Goal: Transaction & Acquisition: Purchase product/service

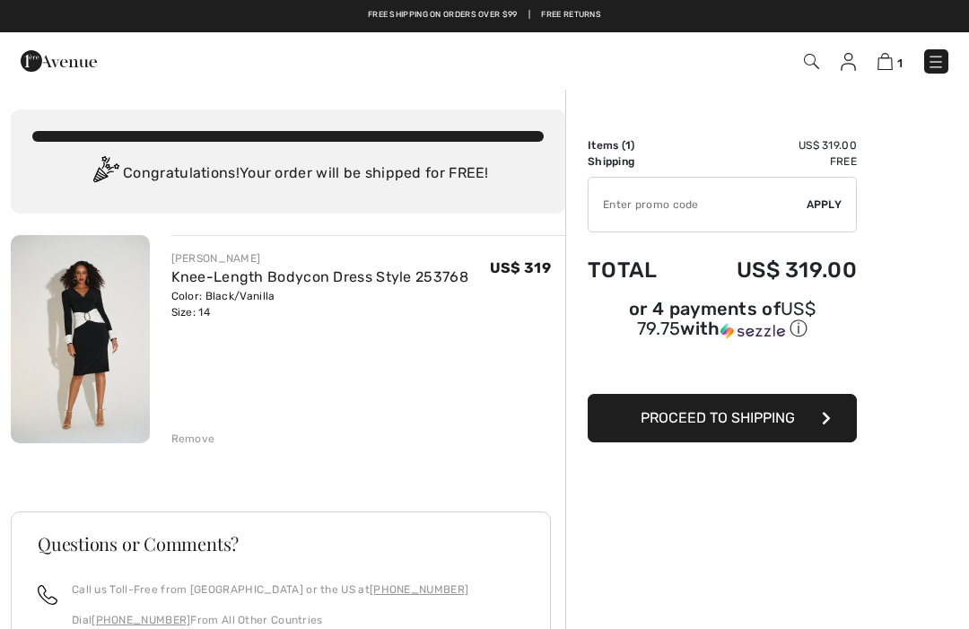
click at [187, 448] on div "JOSEPH RIBKOFF Knee-Length Bodycon Dress Style 253768 Color: Black/Vanilla Size…" at bounding box center [288, 578] width 554 height 687
click at [180, 442] on div "Remove" at bounding box center [193, 438] width 44 height 16
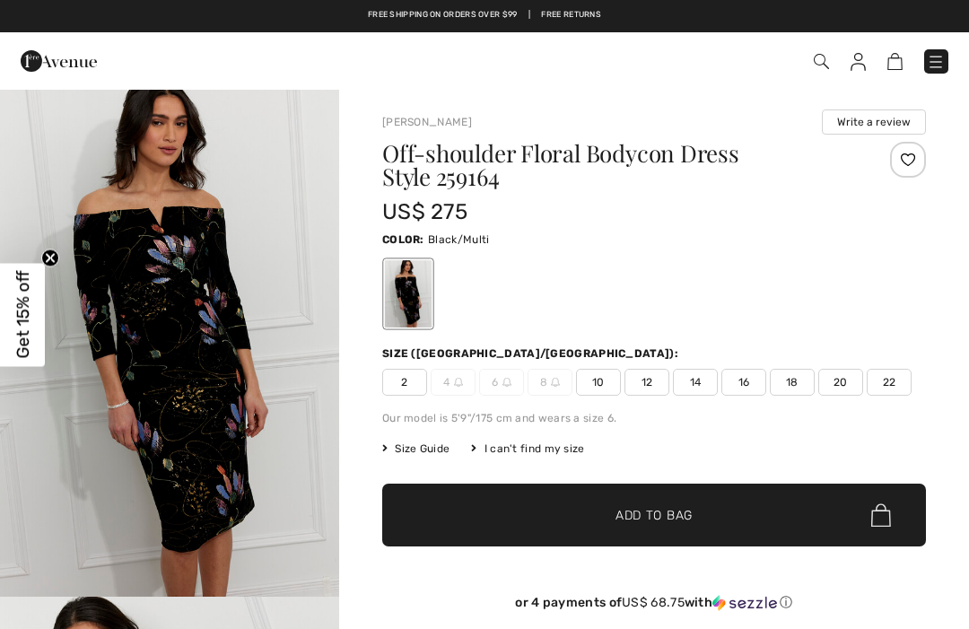
scroll to position [4, 0]
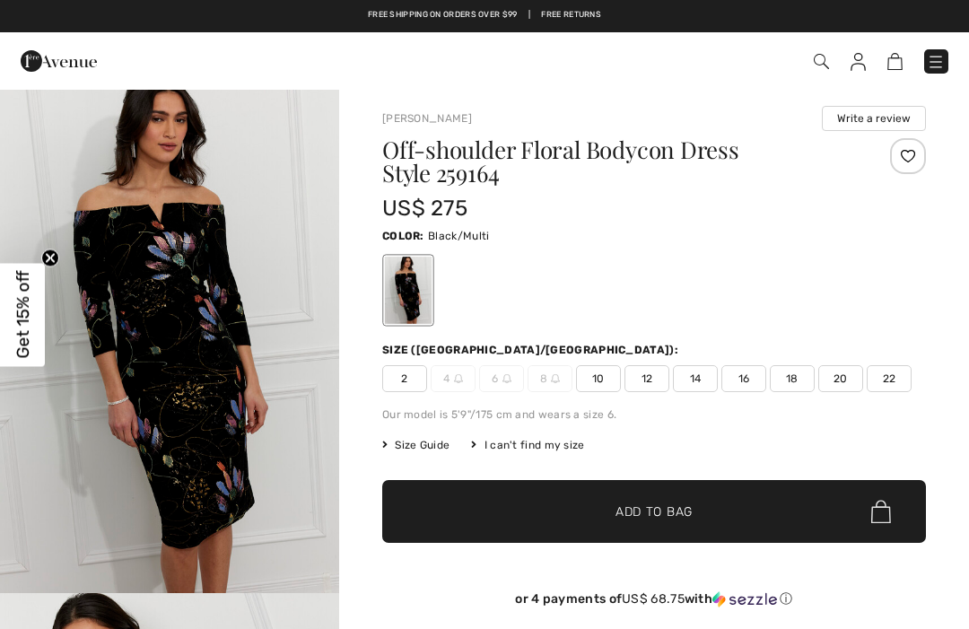
checkbox input "true"
click at [182, 325] on img "1 / 4" at bounding box center [169, 338] width 339 height 508
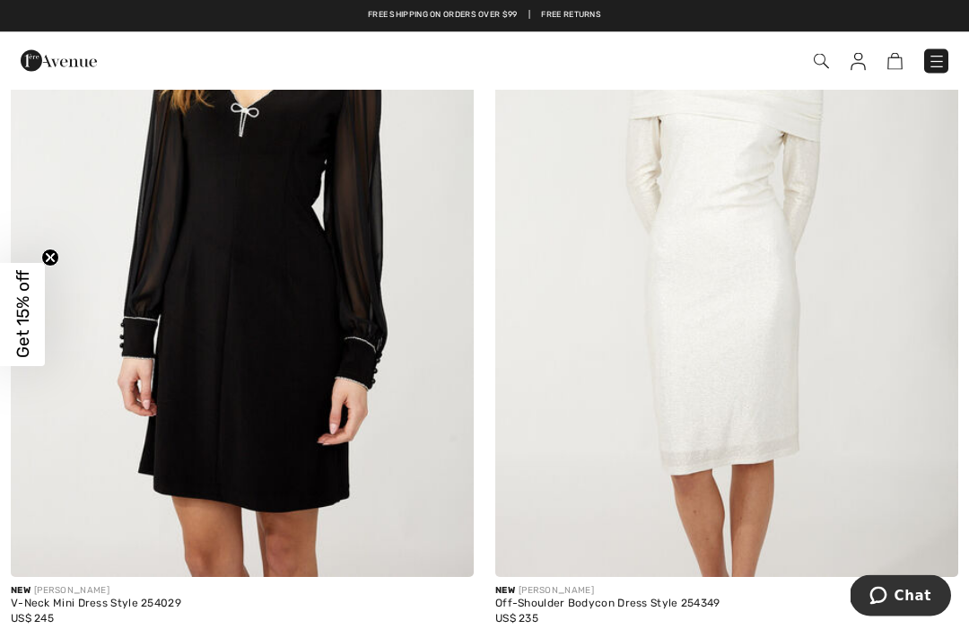
scroll to position [13846, 0]
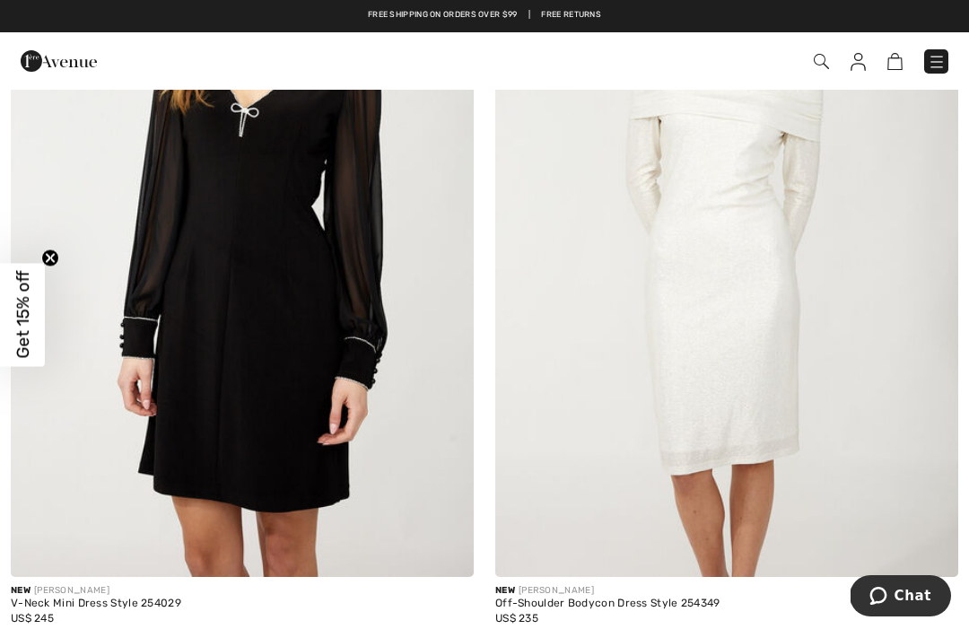
click at [627, 597] on div "Off-Shoulder Bodycon Dress Style 254349" at bounding box center [726, 603] width 463 height 13
click at [752, 380] on img at bounding box center [726, 230] width 463 height 694
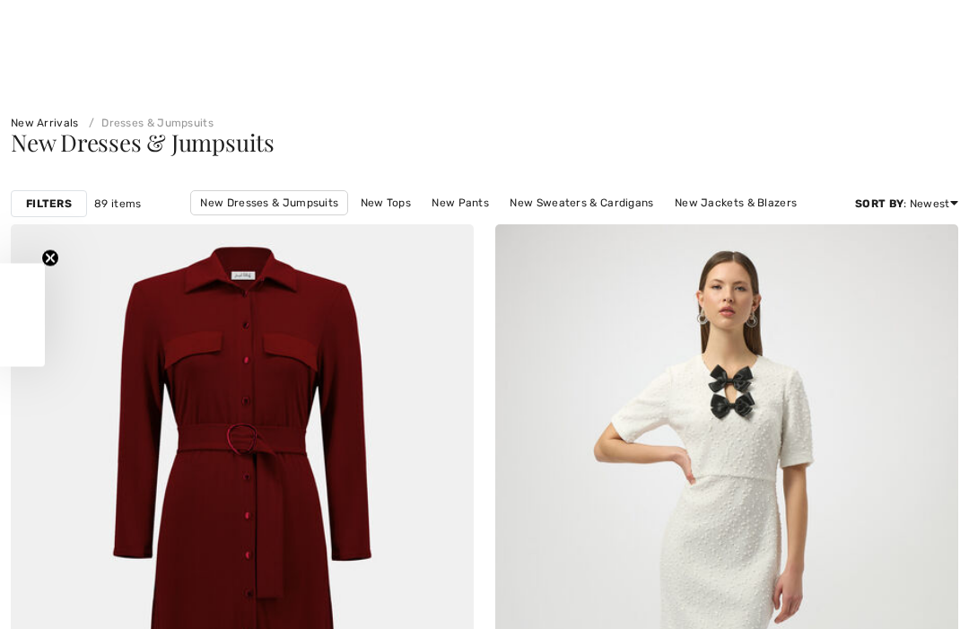
checkbox input "true"
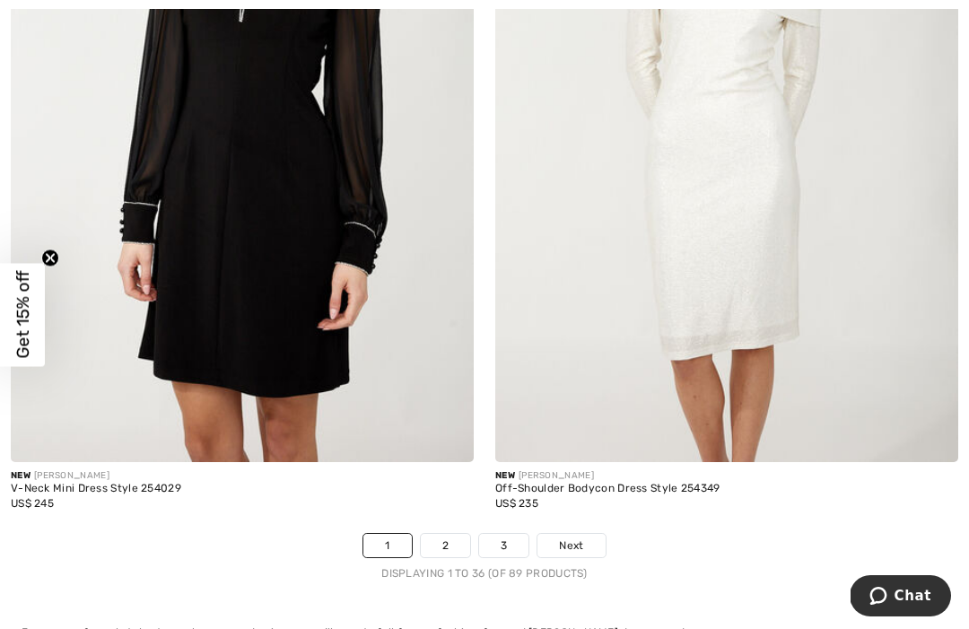
click at [578, 534] on link "Next" at bounding box center [570, 545] width 67 height 23
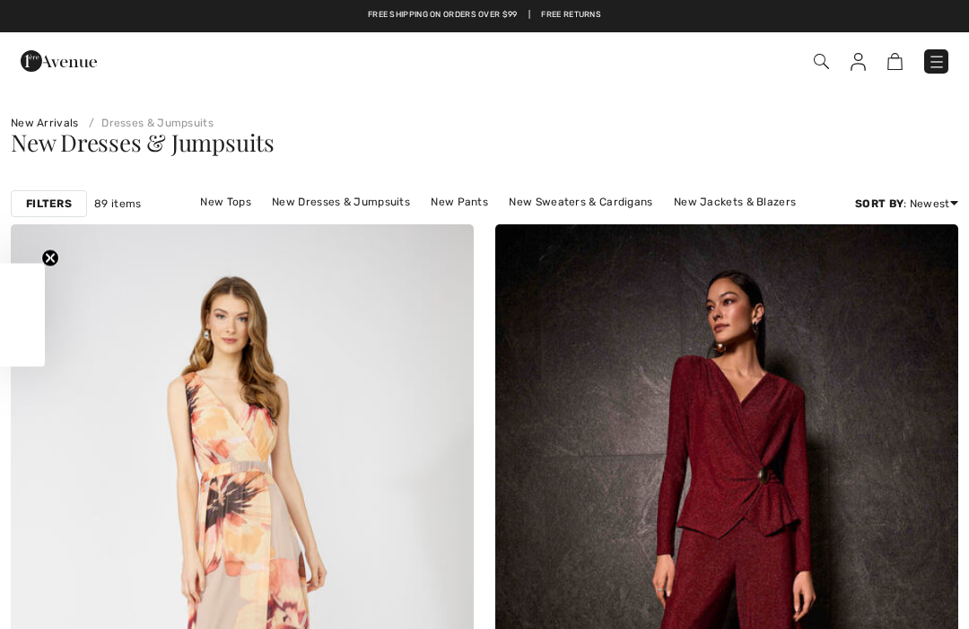
checkbox input "true"
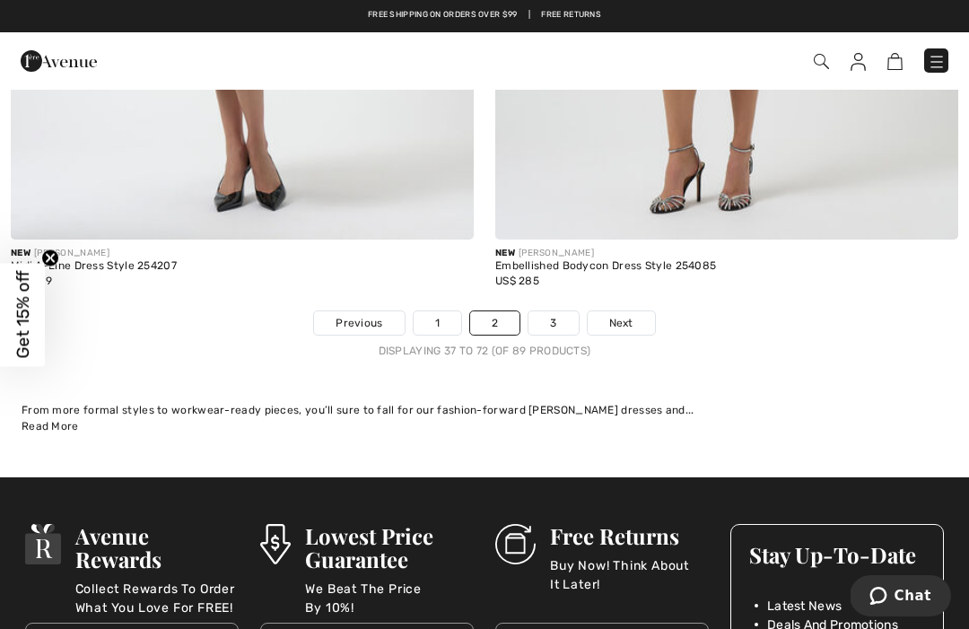
scroll to position [14187, 0]
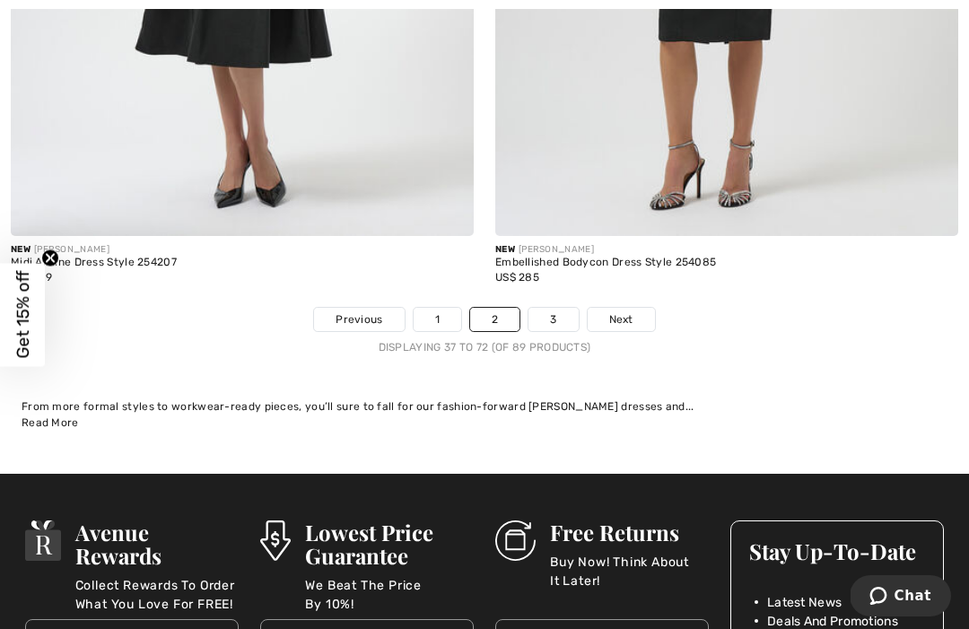
click at [631, 311] on span "Next" at bounding box center [621, 319] width 24 height 16
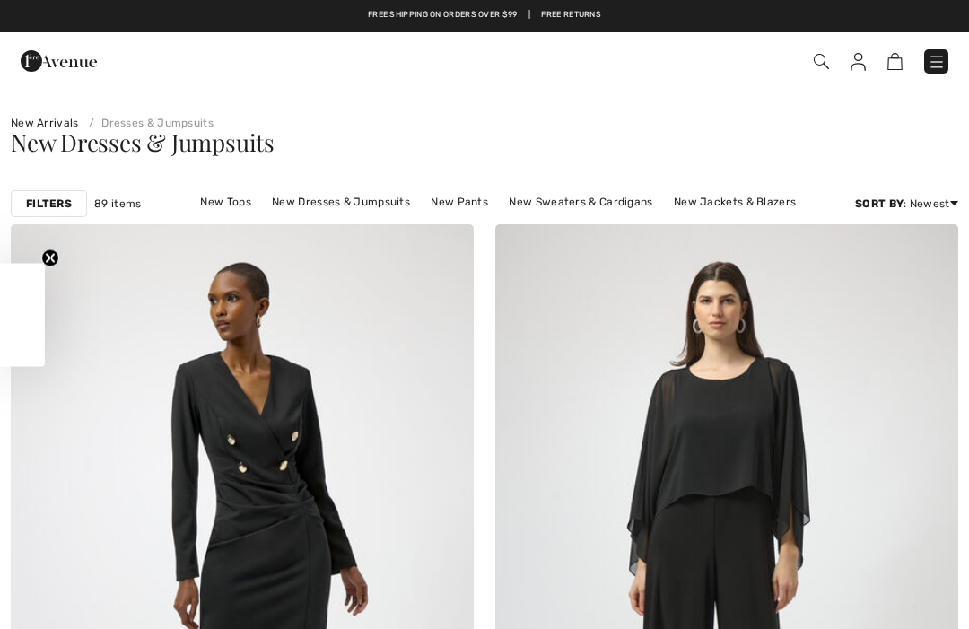
checkbox input "true"
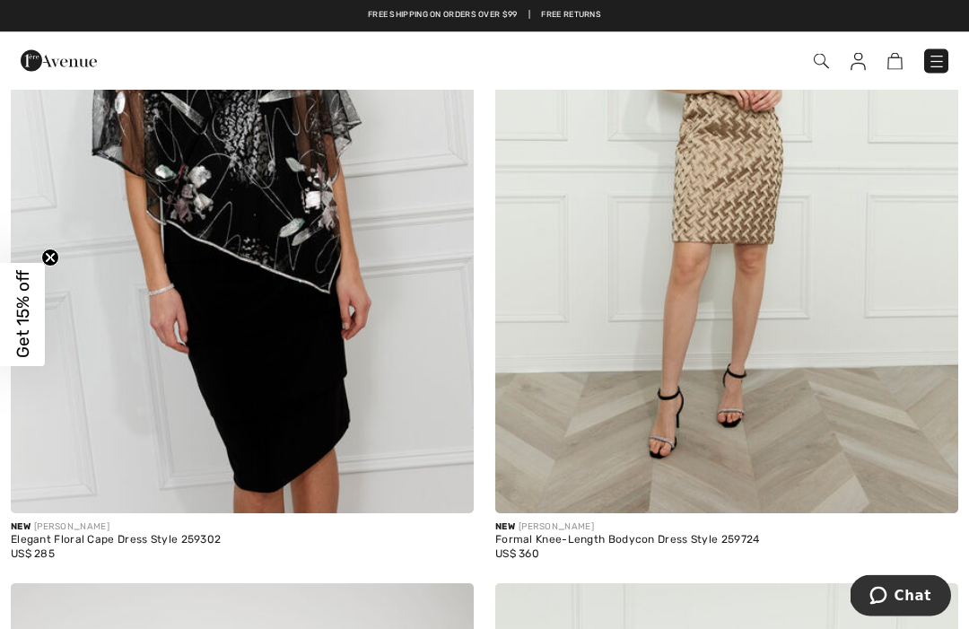
scroll to position [1934, 0]
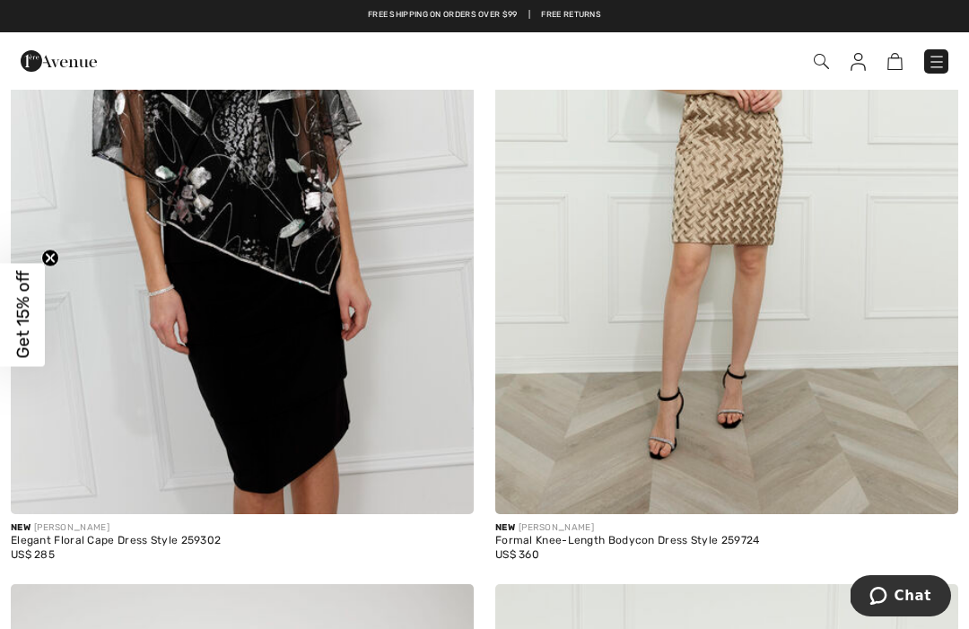
click at [651, 543] on div "Formal Knee-Length Bodycon Dress Style 259724" at bounding box center [726, 541] width 463 height 13
click at [643, 535] on div "Formal Knee-Length Bodycon Dress Style 259724" at bounding box center [726, 541] width 463 height 13
click at [604, 543] on div "Formal Knee-Length Bodycon Dress Style 259724" at bounding box center [726, 541] width 463 height 13
click at [726, 271] on img at bounding box center [726, 167] width 463 height 694
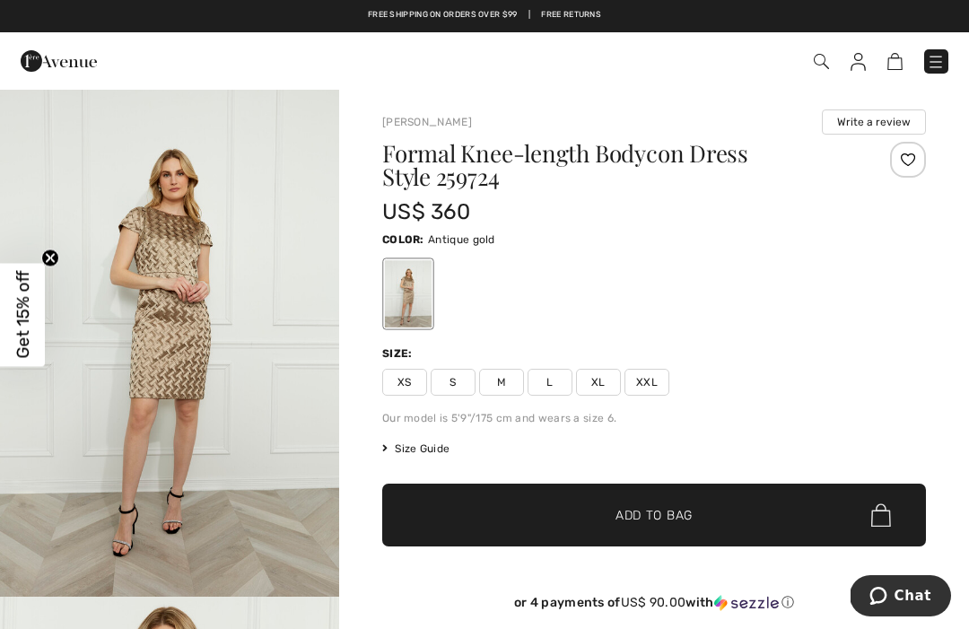
click at [774, 449] on div "Size Guide I can't find my size Select Size XS S M L XL XXL" at bounding box center [653, 448] width 543 height 16
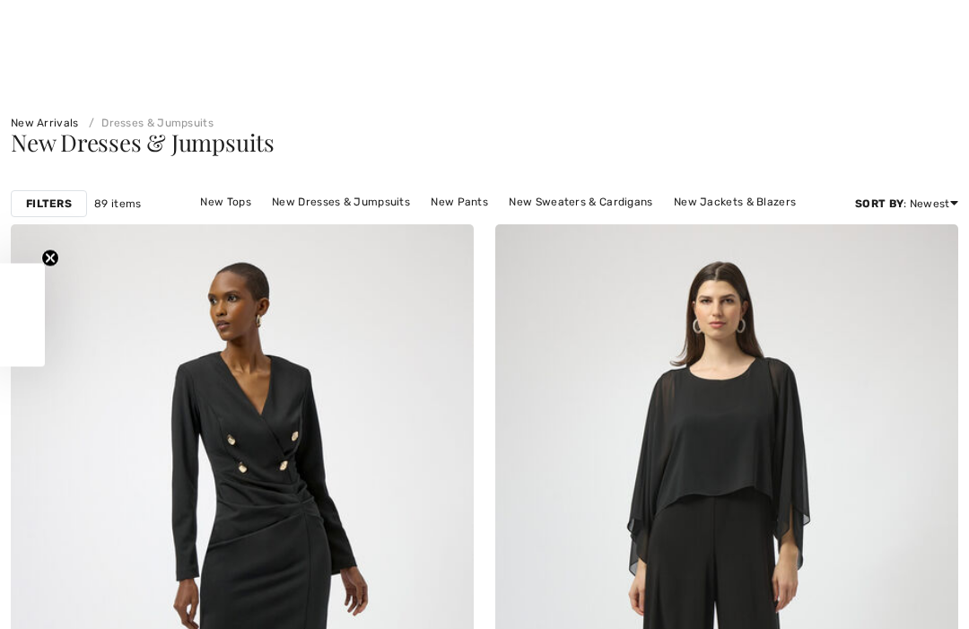
checkbox input "true"
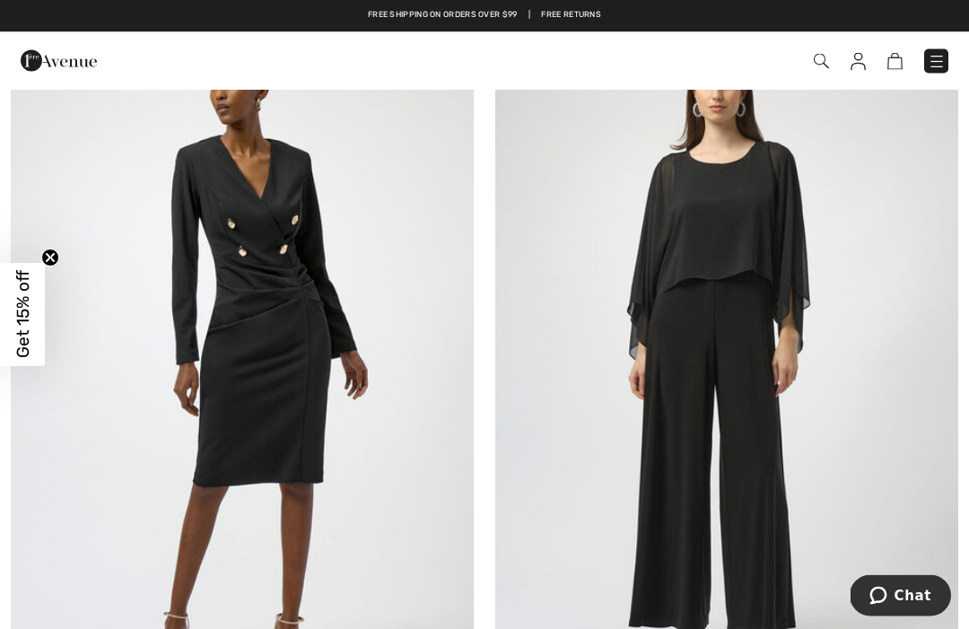
scroll to position [119, 0]
